Goal: Information Seeking & Learning: Learn about a topic

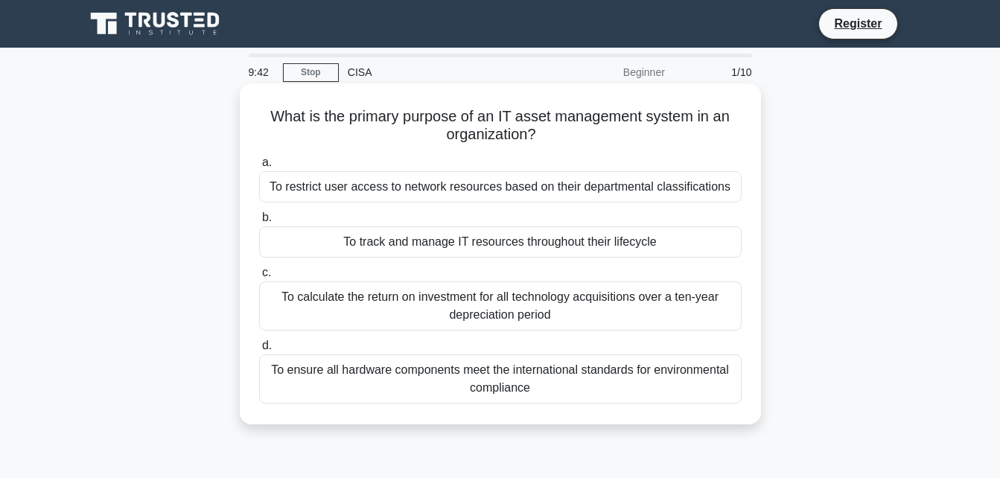
click at [342, 185] on div "To restrict user access to network resources based on their departmental classi…" at bounding box center [500, 186] width 482 height 31
click at [259, 168] on input "a. To restrict user access to network resources based on their departmental cla…" at bounding box center [259, 163] width 0 height 10
